Goal: Obtain resource: Download file/media

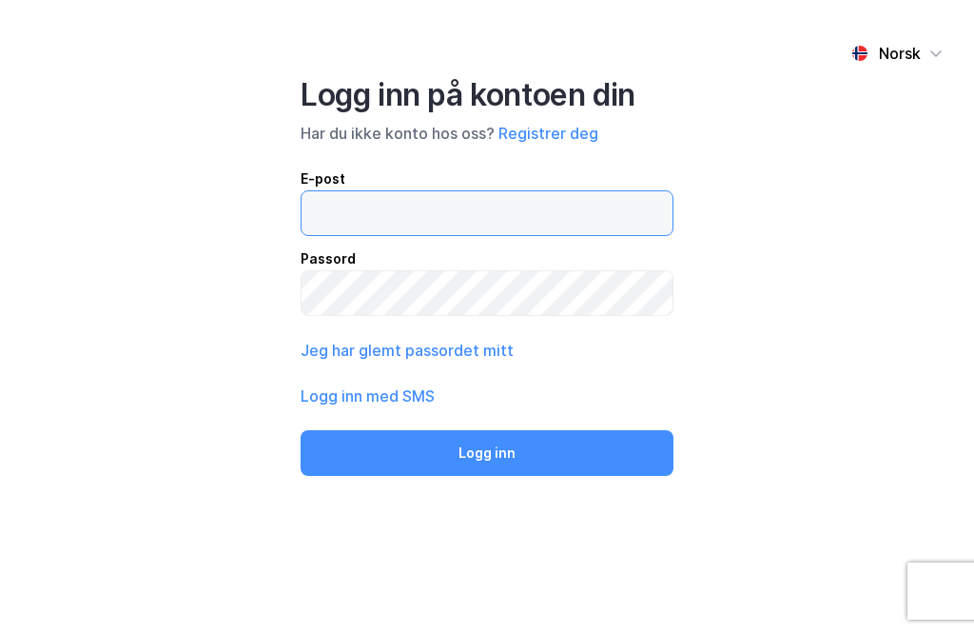
click at [374, 209] on input "email" at bounding box center [487, 213] width 371 height 44
type input "[EMAIL_ADDRESS][DOMAIN_NAME]"
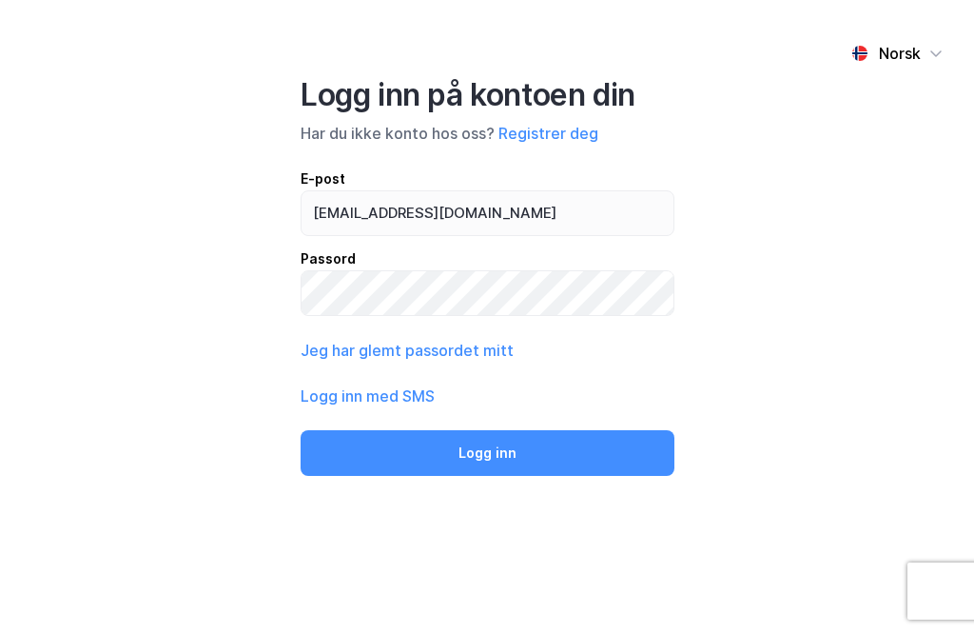
click at [487, 451] on button "Logg inn" at bounding box center [488, 453] width 374 height 46
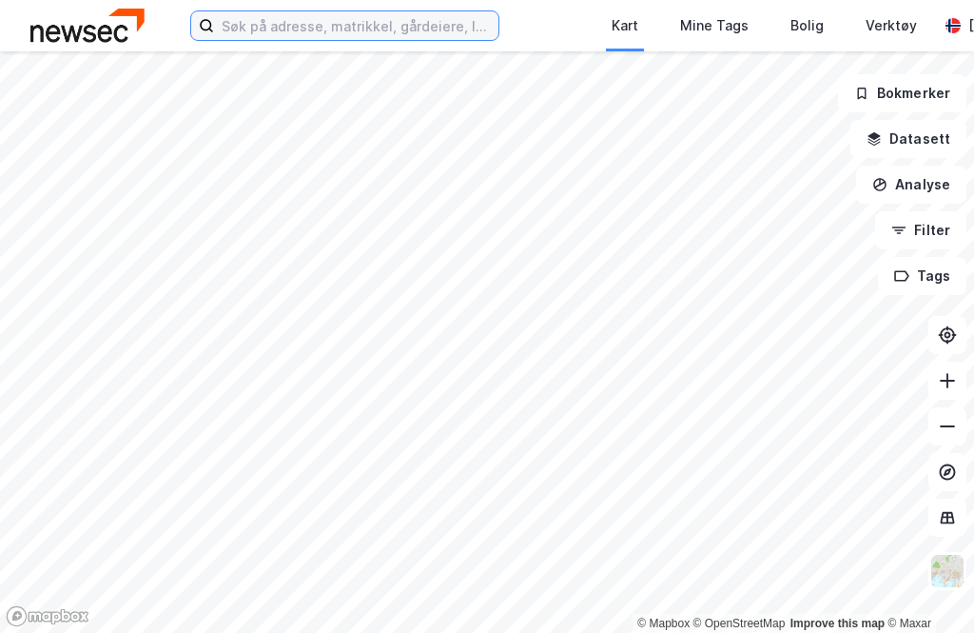
click at [265, 29] on input at bounding box center [356, 25] width 285 height 29
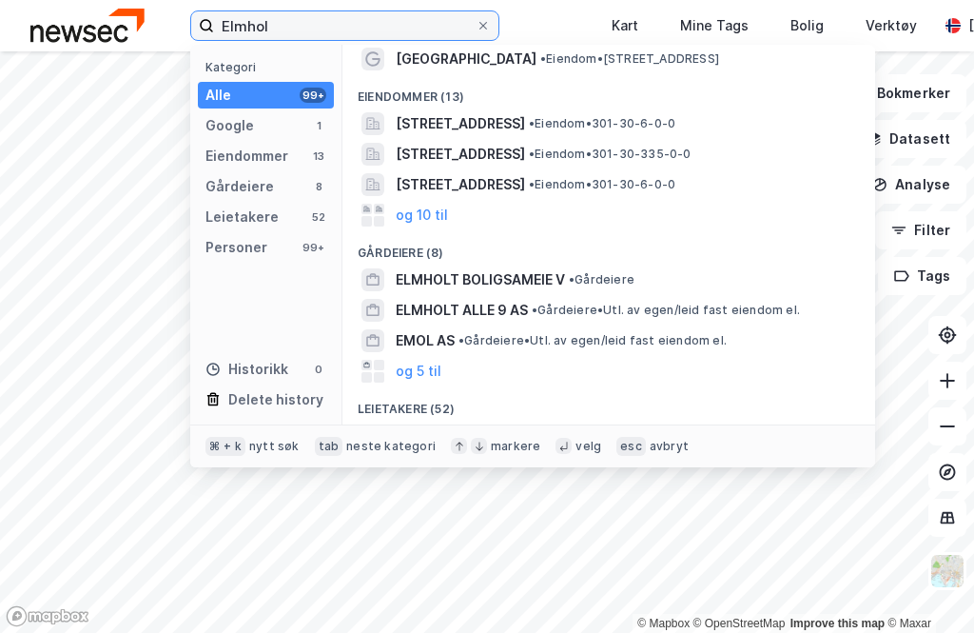
scroll to position [44, 0]
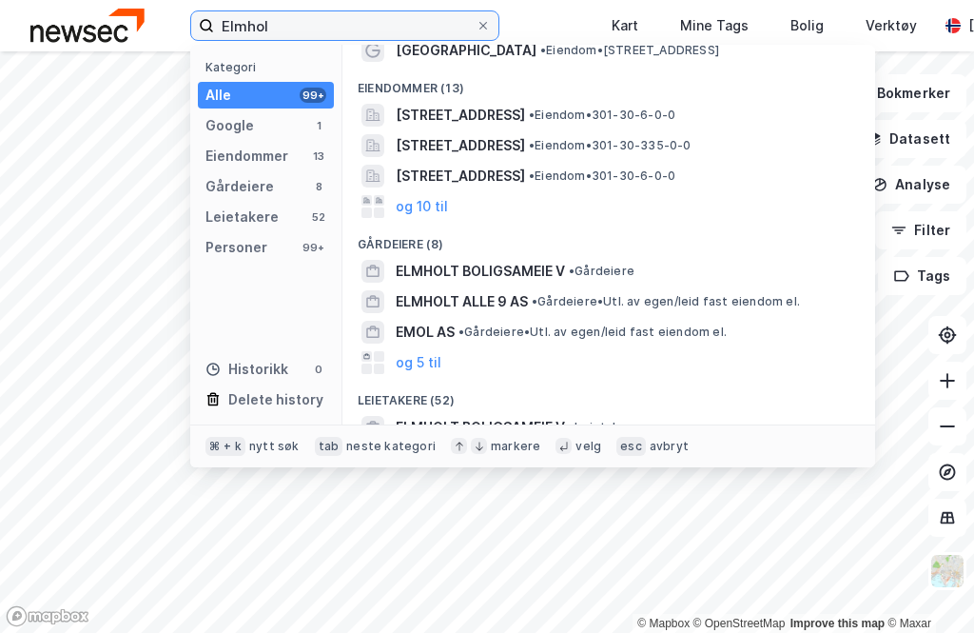
type input "Elmhol"
click at [444, 209] on button "og 10 til" at bounding box center [422, 206] width 52 height 23
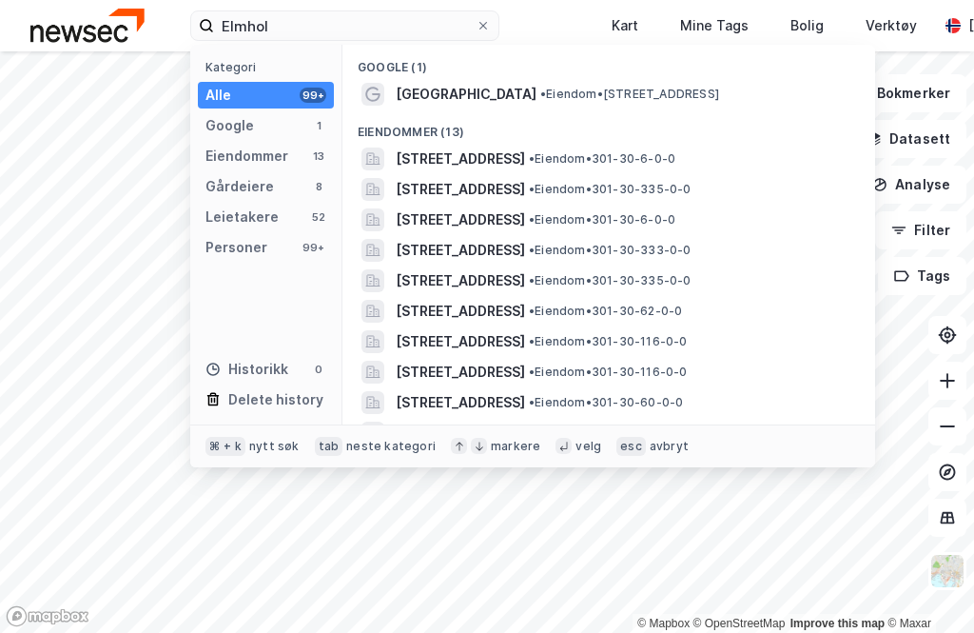
scroll to position [0, 0]
click at [435, 281] on span "[STREET_ADDRESS]" at bounding box center [460, 280] width 129 height 23
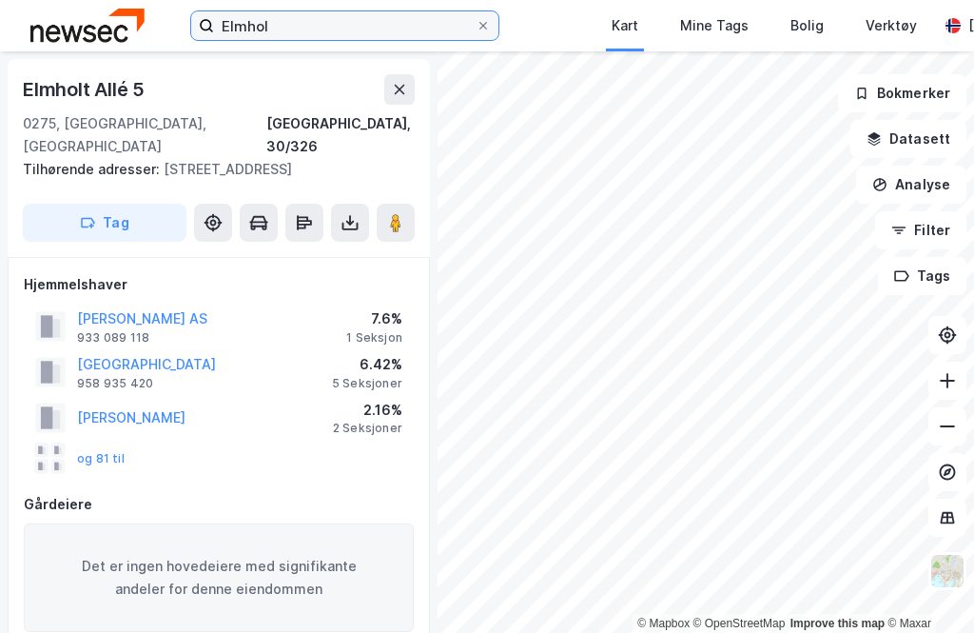
click at [298, 25] on input "Elmhol" at bounding box center [345, 25] width 262 height 29
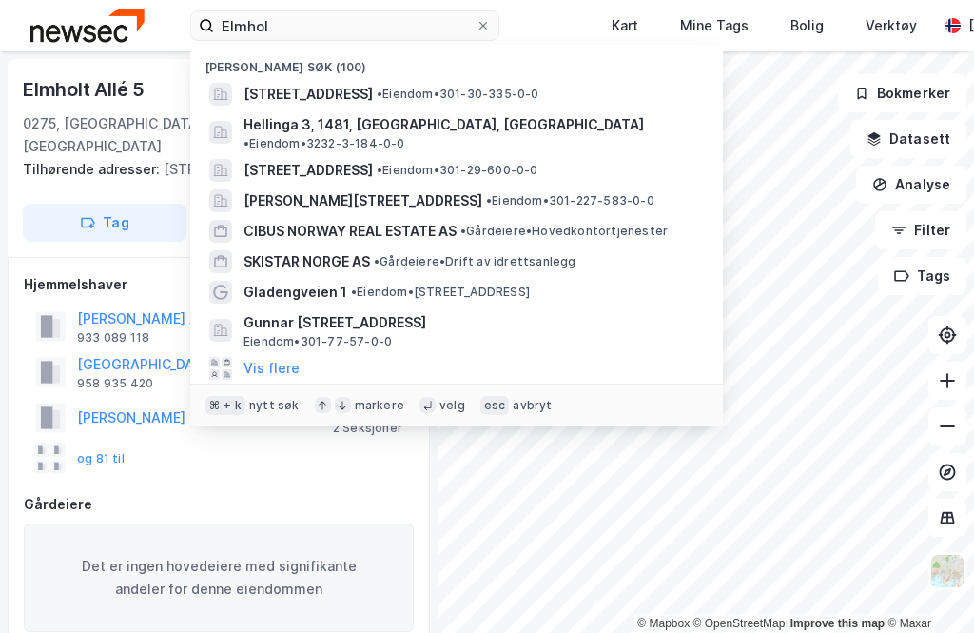
click at [489, 20] on span at bounding box center [483, 25] width 15 height 15
click at [476, 20] on input "Elmhol" at bounding box center [345, 25] width 262 height 29
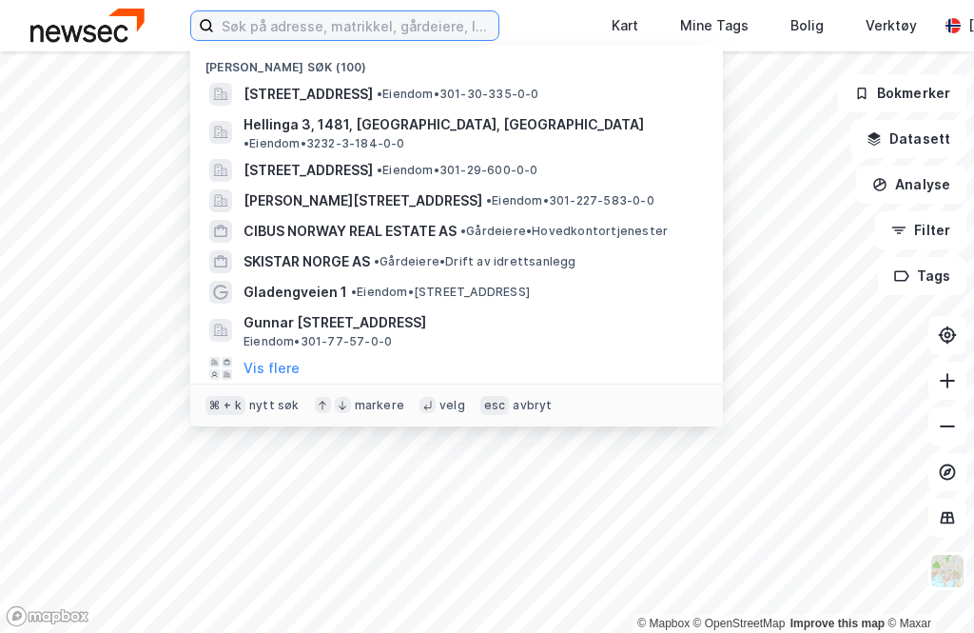
click at [481, 38] on input at bounding box center [356, 25] width 285 height 29
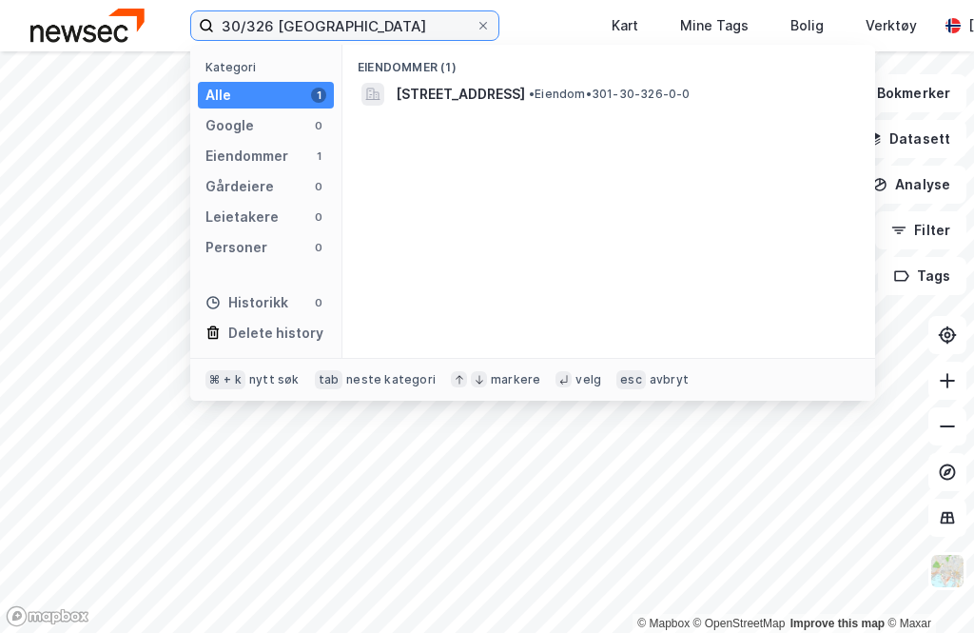
type input "30/326 [GEOGRAPHIC_DATA]"
click at [519, 94] on span "[STREET_ADDRESS]" at bounding box center [460, 94] width 129 height 23
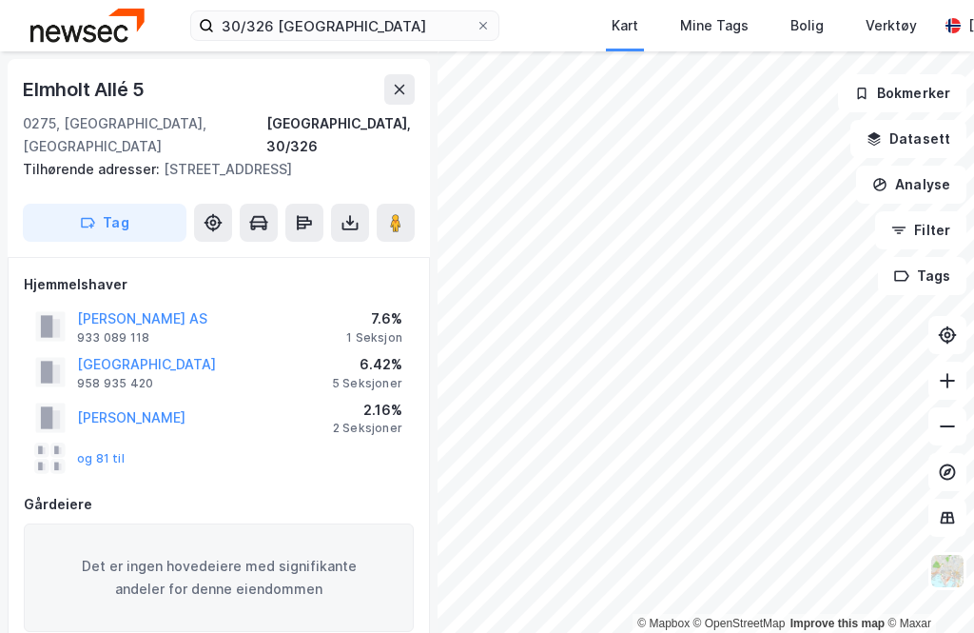
click at [133, 440] on div "og 81 til" at bounding box center [219, 459] width 390 height 38
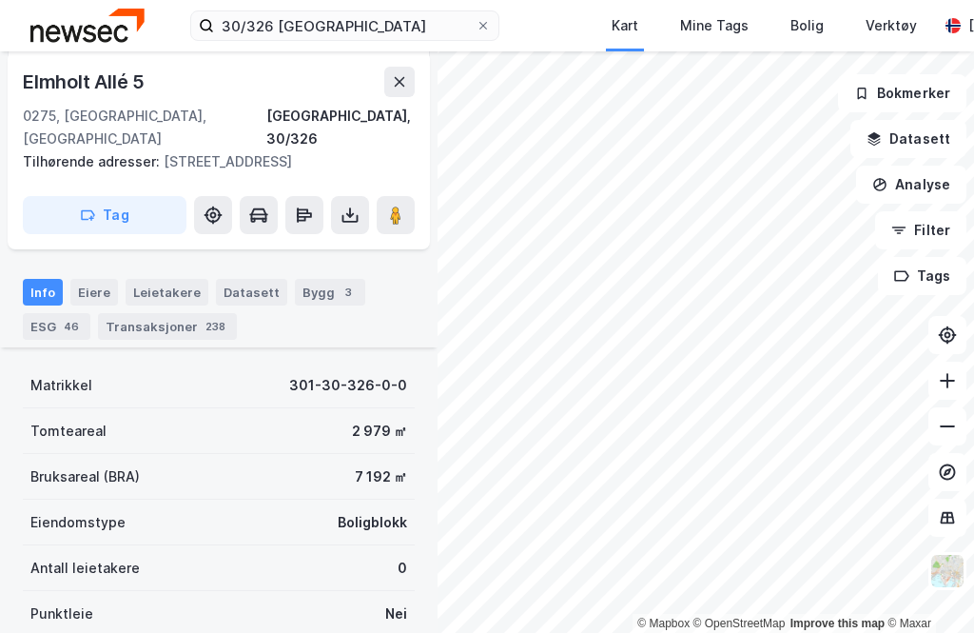
scroll to position [422, 0]
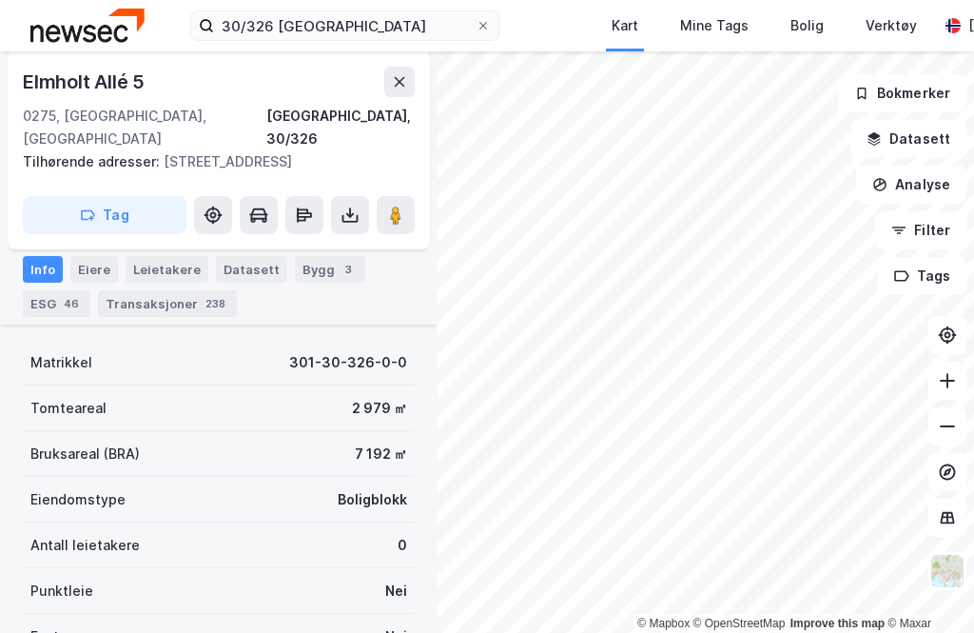
click at [105, 260] on div "Eiere" at bounding box center [94, 269] width 48 height 27
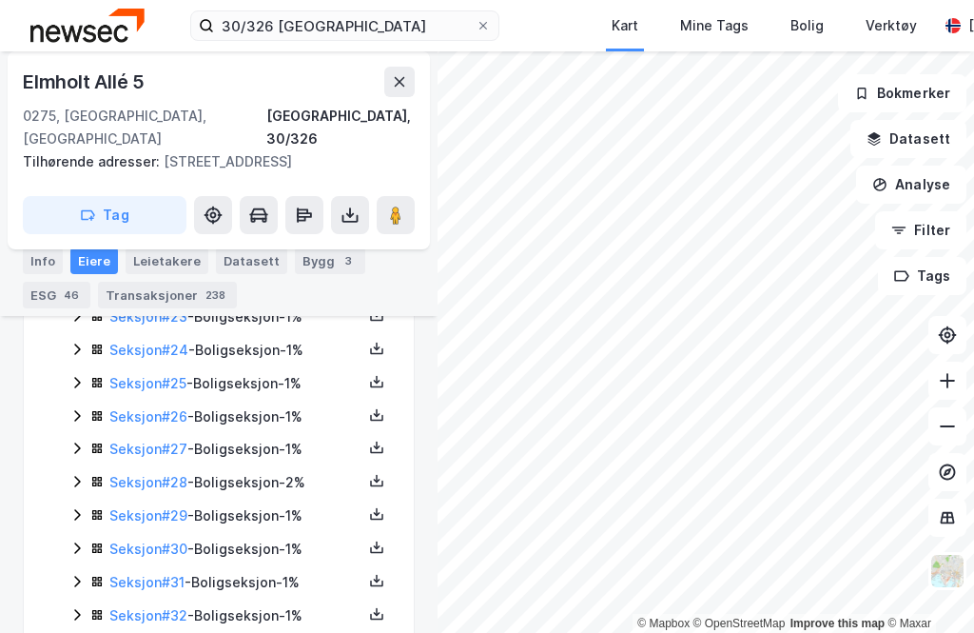
scroll to position [1301, 0]
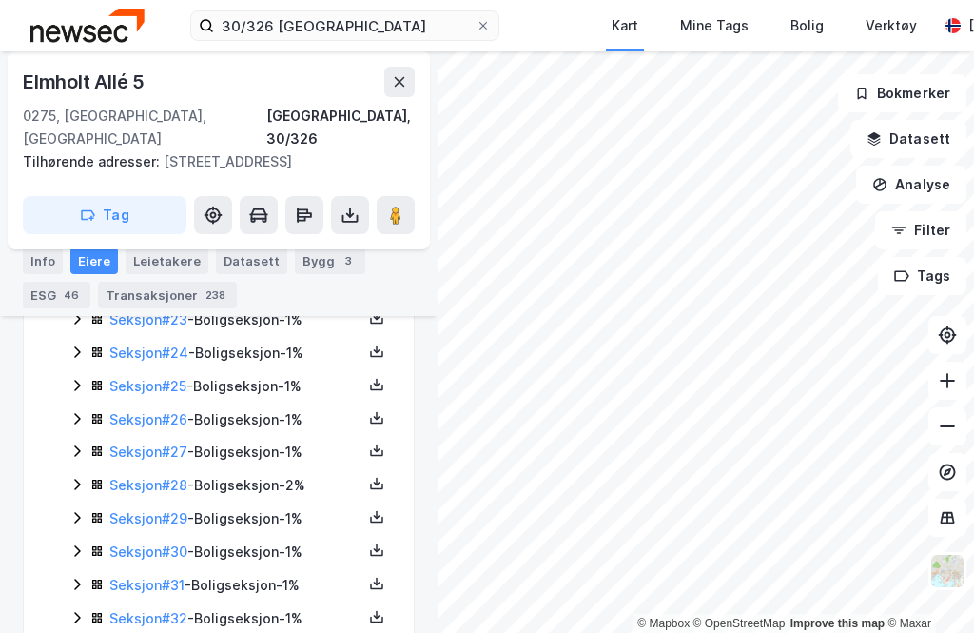
click at [175, 477] on link "Seksjon # 28" at bounding box center [148, 485] width 78 height 16
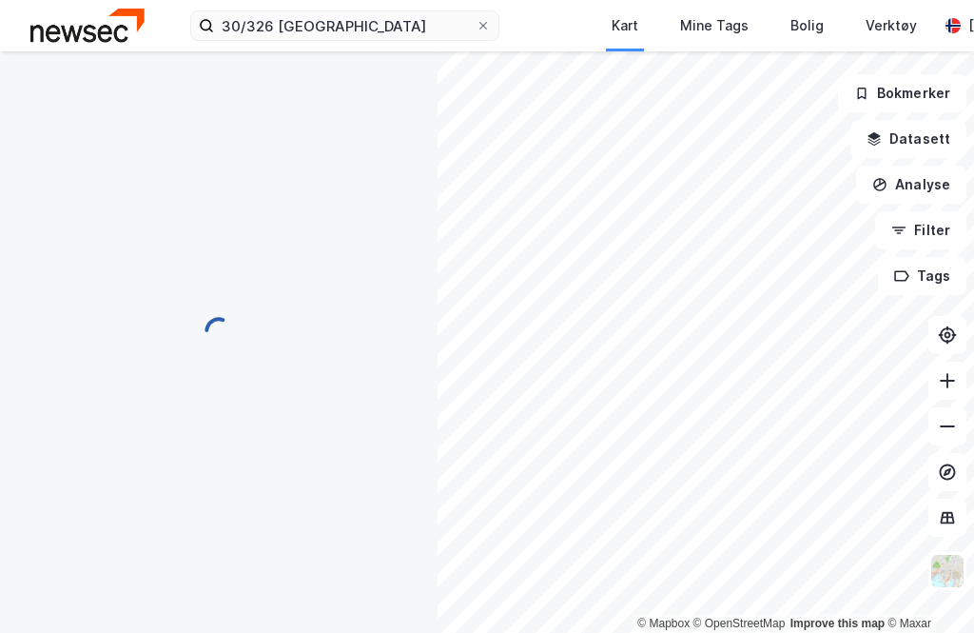
scroll to position [61, 0]
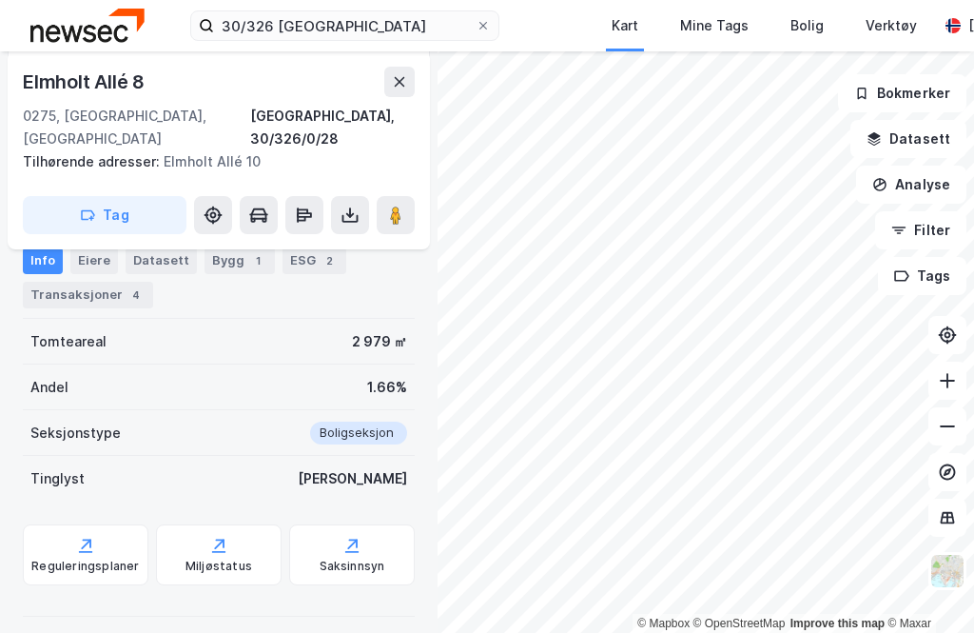
scroll to position [61, 0]
click at [90, 282] on div "Transaksjoner 4" at bounding box center [88, 295] width 130 height 27
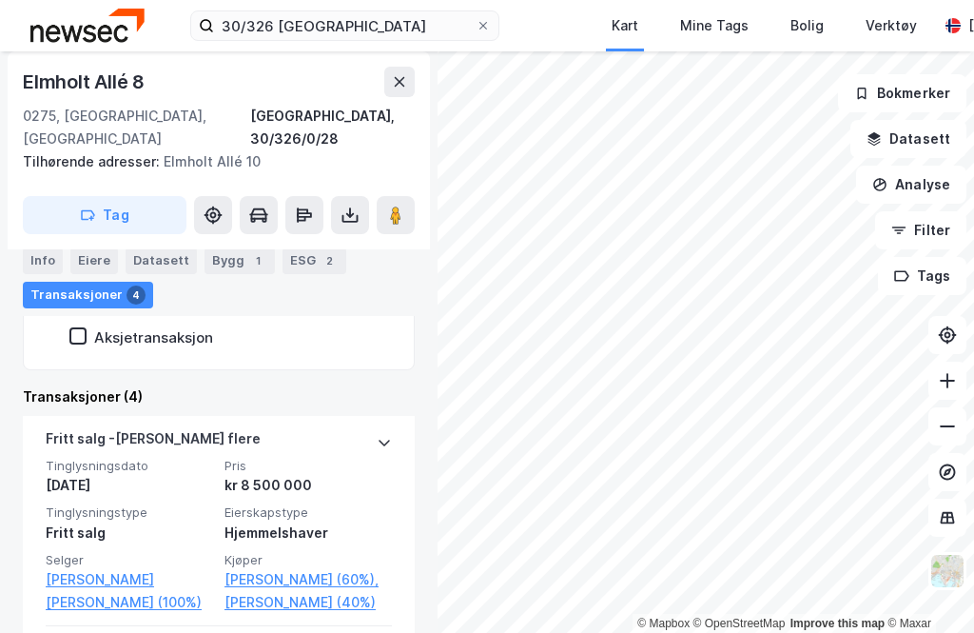
scroll to position [577, 0]
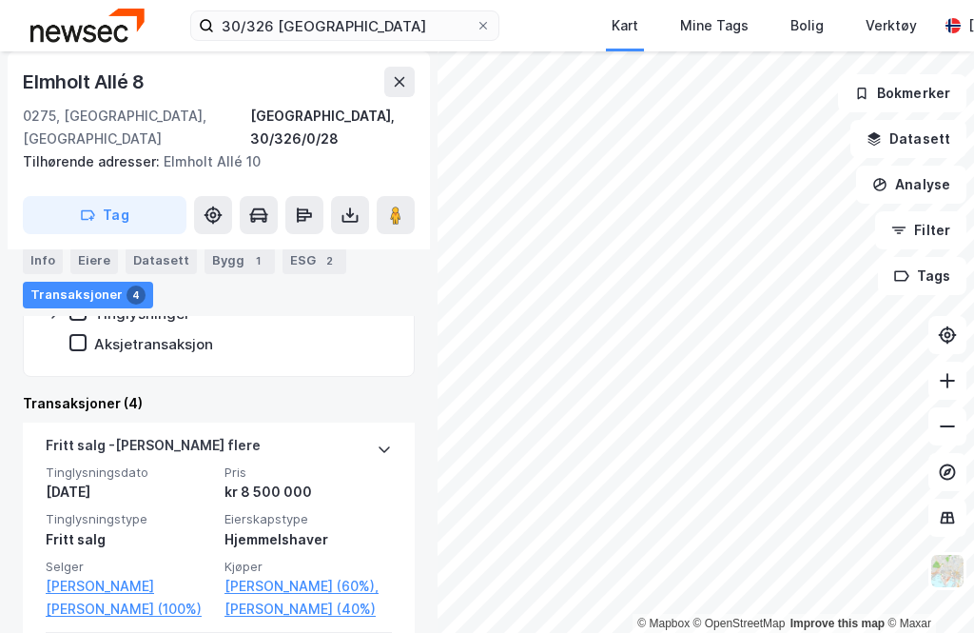
click at [347, 206] on icon at bounding box center [350, 215] width 19 height 19
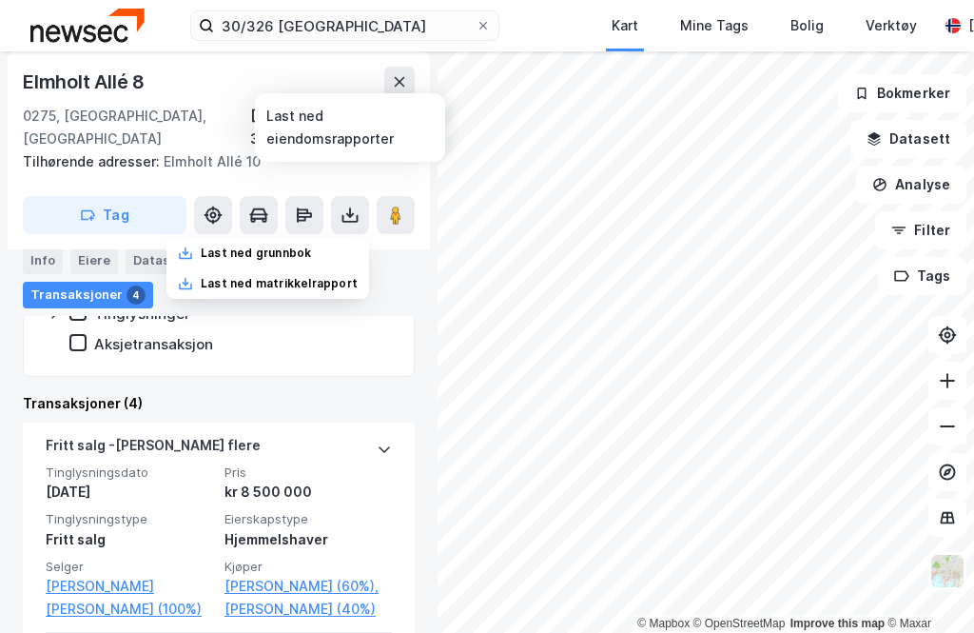
click at [286, 246] on div "Last ned grunnbok" at bounding box center [256, 253] width 110 height 15
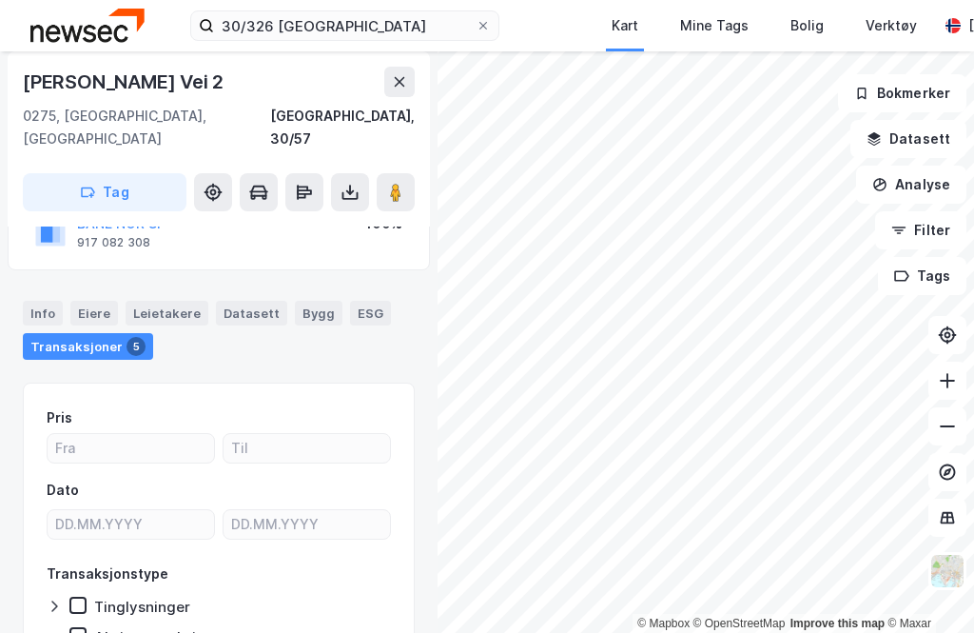
scroll to position [131, 0]
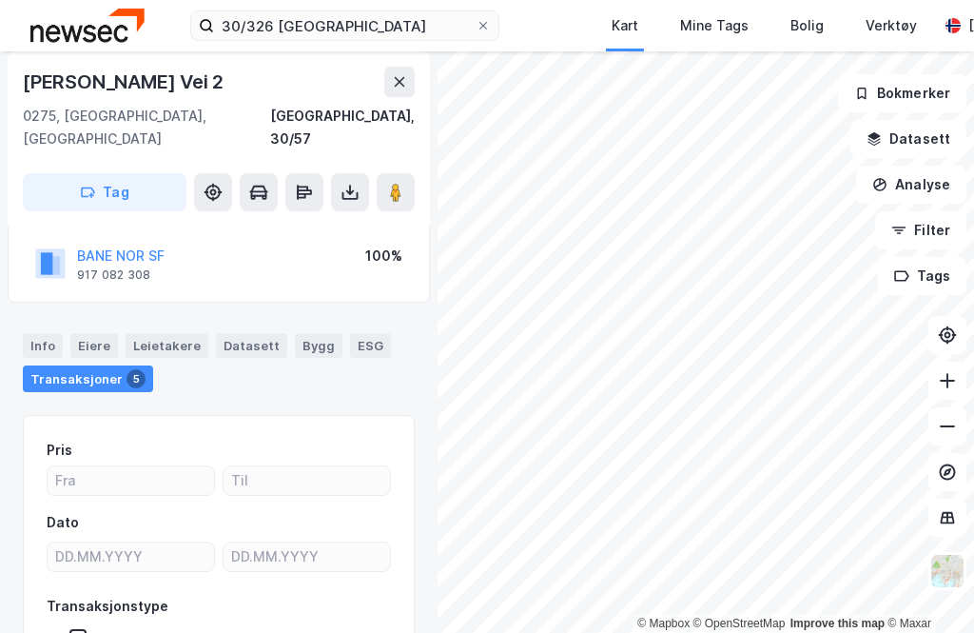
click at [352, 183] on icon at bounding box center [350, 192] width 19 height 19
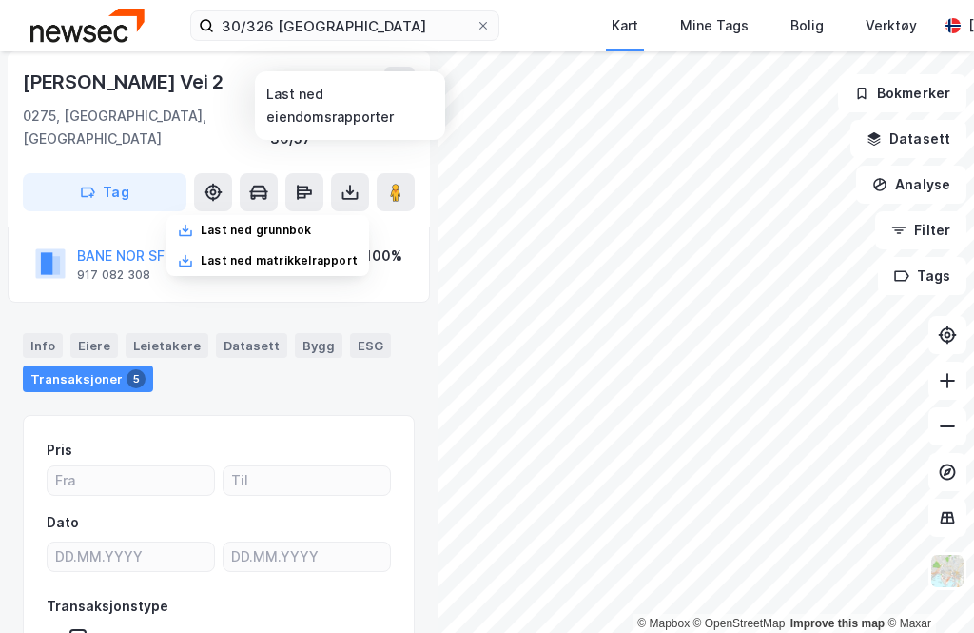
click at [265, 223] on div "Last ned grunnbok" at bounding box center [256, 230] width 110 height 15
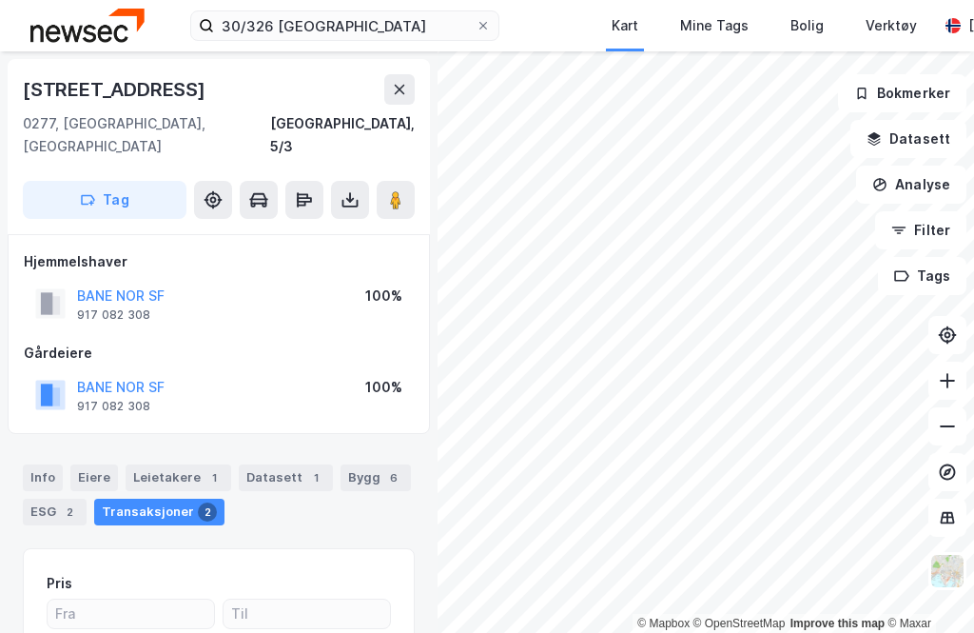
scroll to position [131, 0]
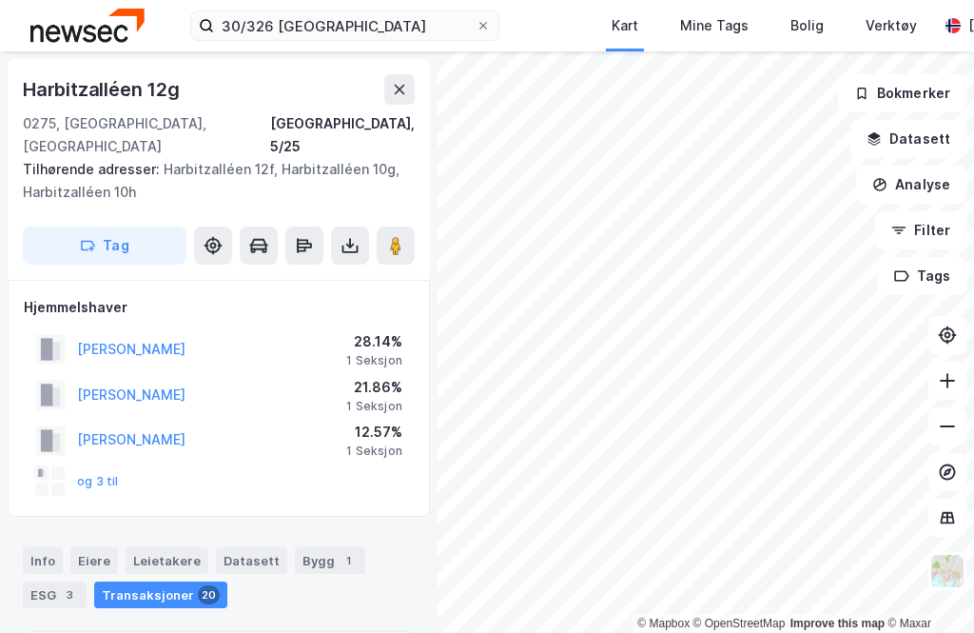
scroll to position [131, 0]
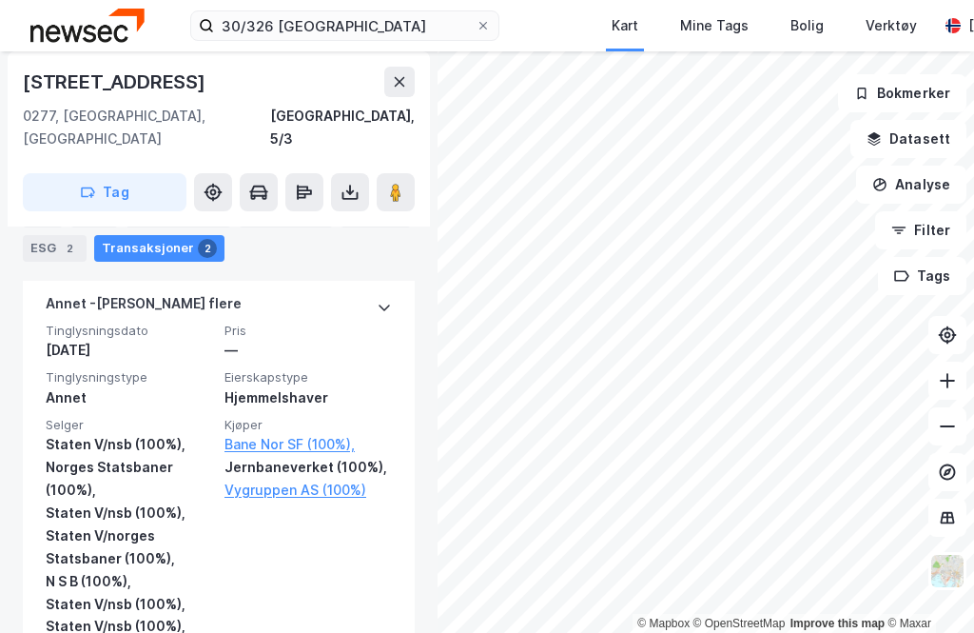
scroll to position [599, 0]
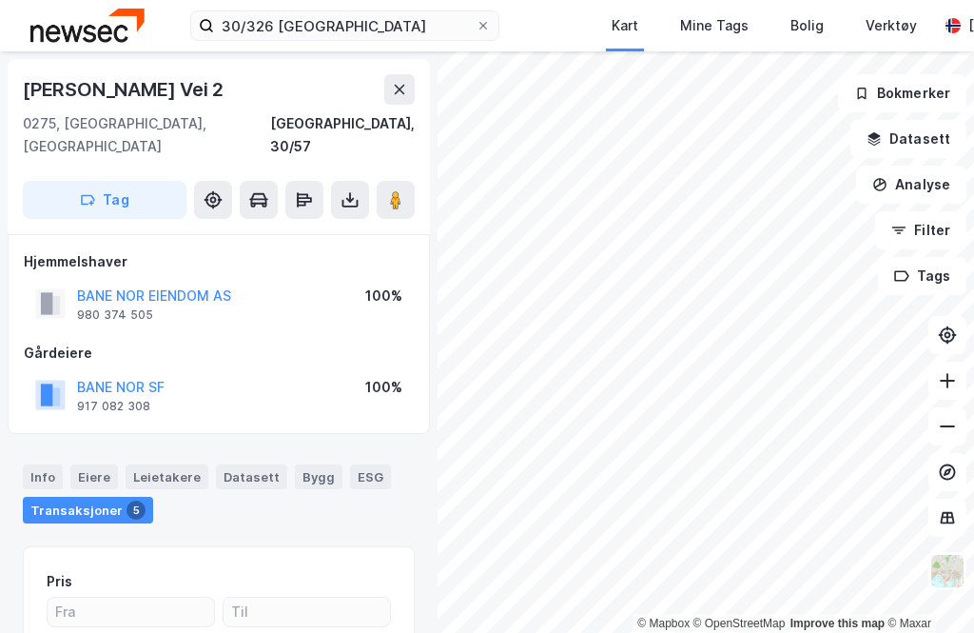
scroll to position [178, 0]
